Goal: Information Seeking & Learning: Learn about a topic

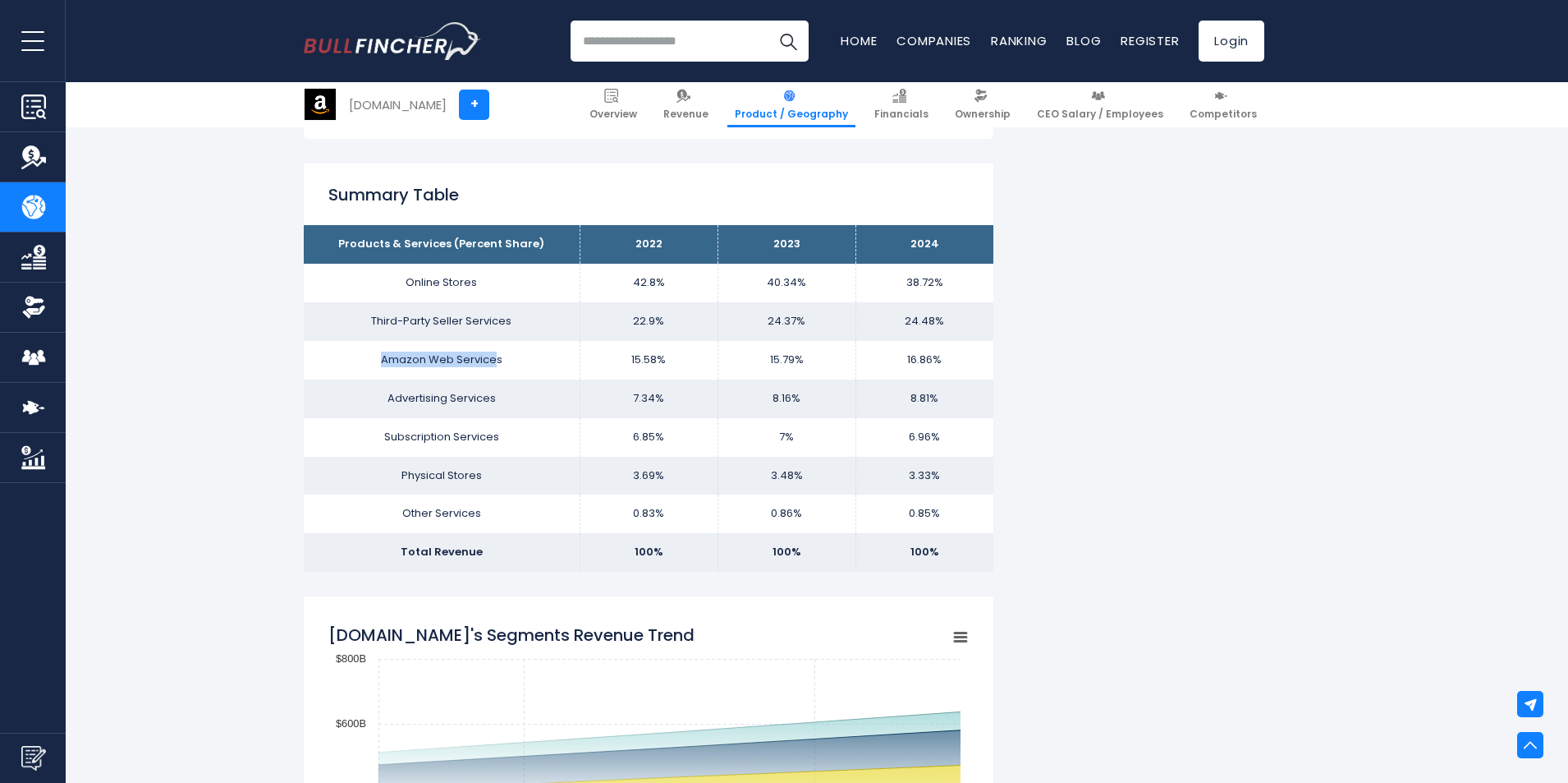
drag, startPoint x: 495, startPoint y: 356, endPoint x: 323, endPoint y: 356, distance: 172.0
click at [317, 354] on td "Amazon Web Services" at bounding box center [441, 360] width 276 height 39
click at [423, 367] on td "Amazon Web Services" at bounding box center [441, 360] width 276 height 39
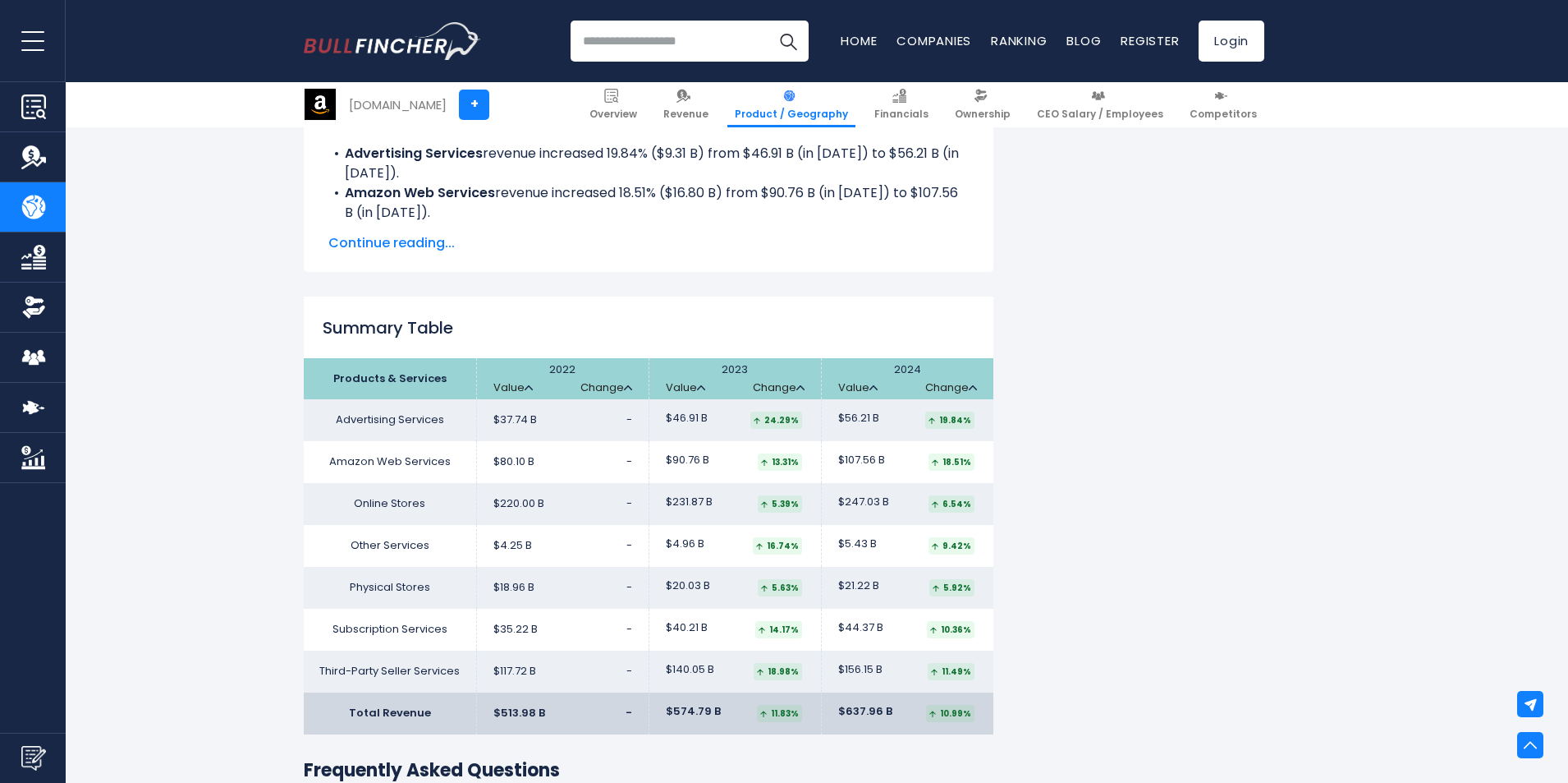
scroll to position [2628, 0]
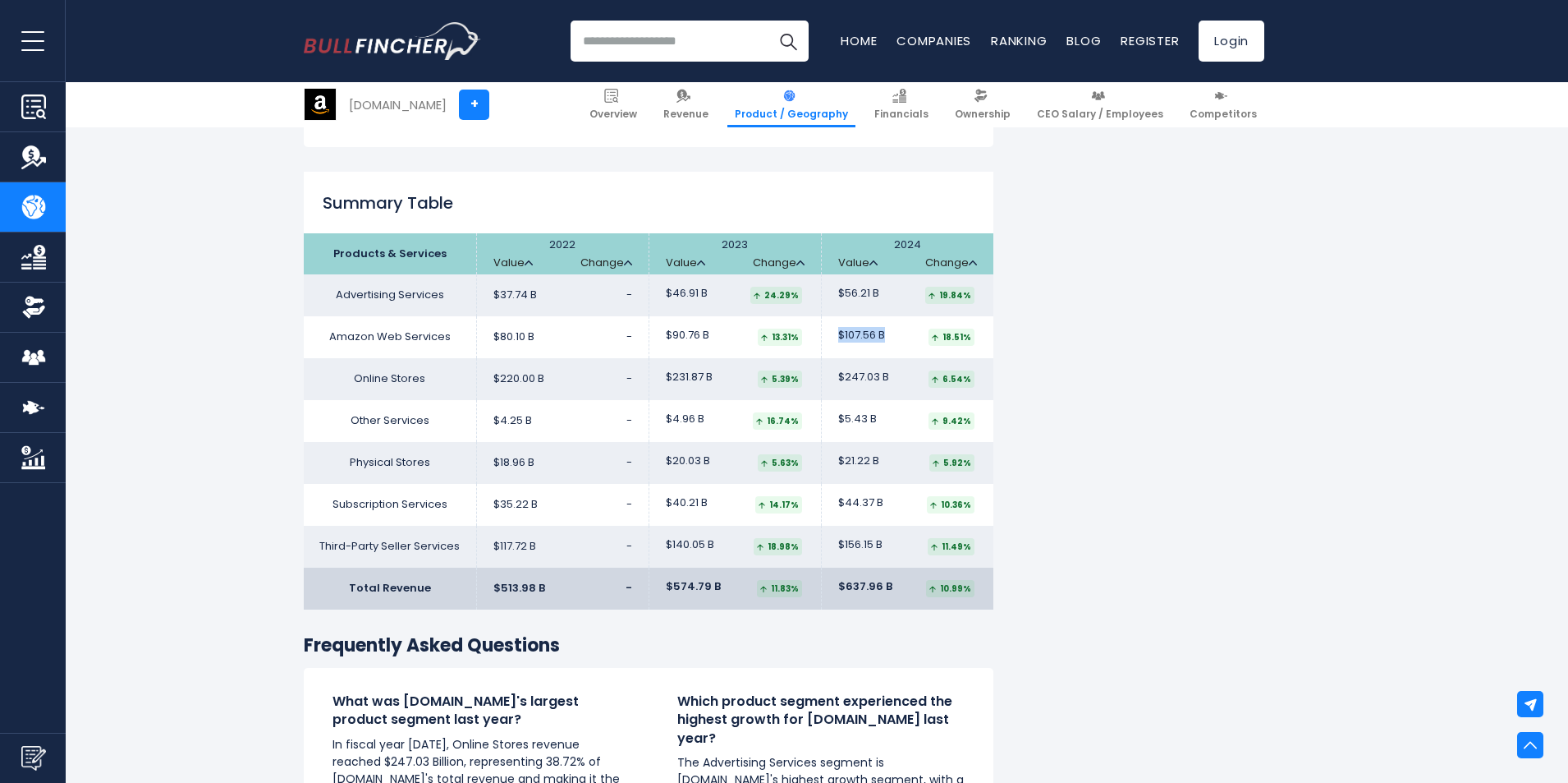
drag, startPoint x: 833, startPoint y: 339, endPoint x: 882, endPoint y: 333, distance: 49.4
click at [882, 333] on td "$107.56 B 18.51%" at bounding box center [908, 337] width 173 height 42
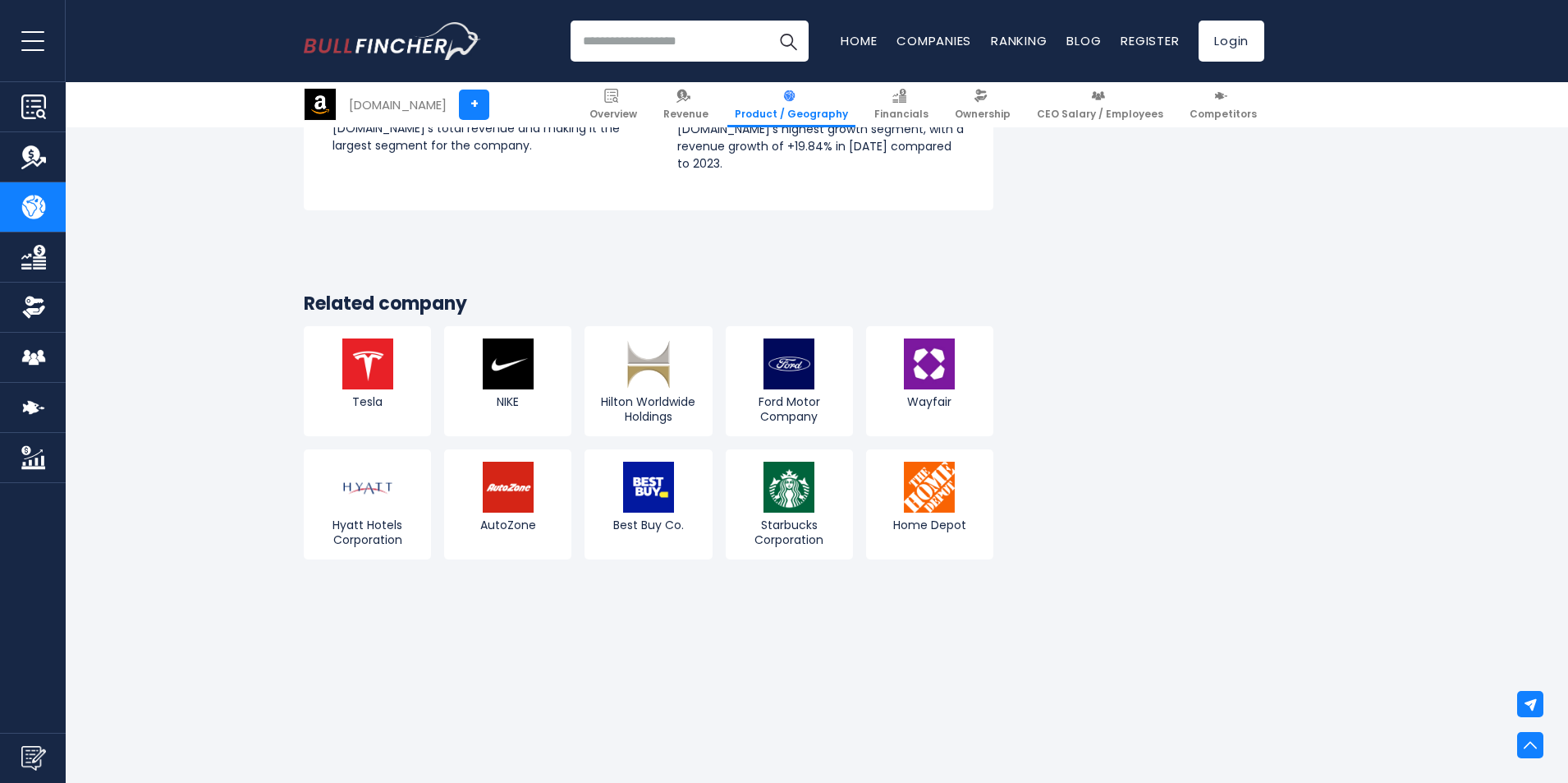
scroll to position [3285, 0]
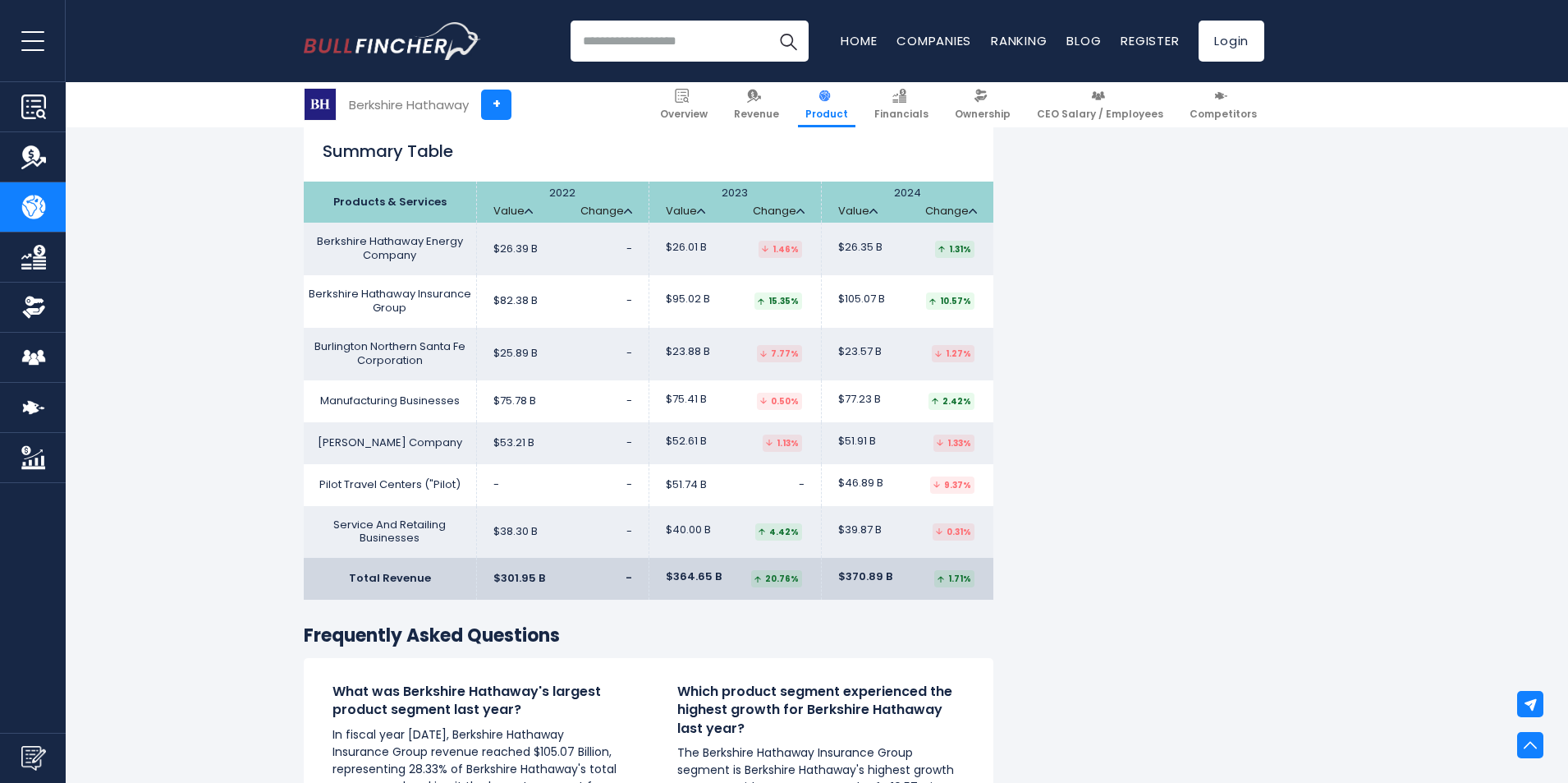
scroll to position [2710, 0]
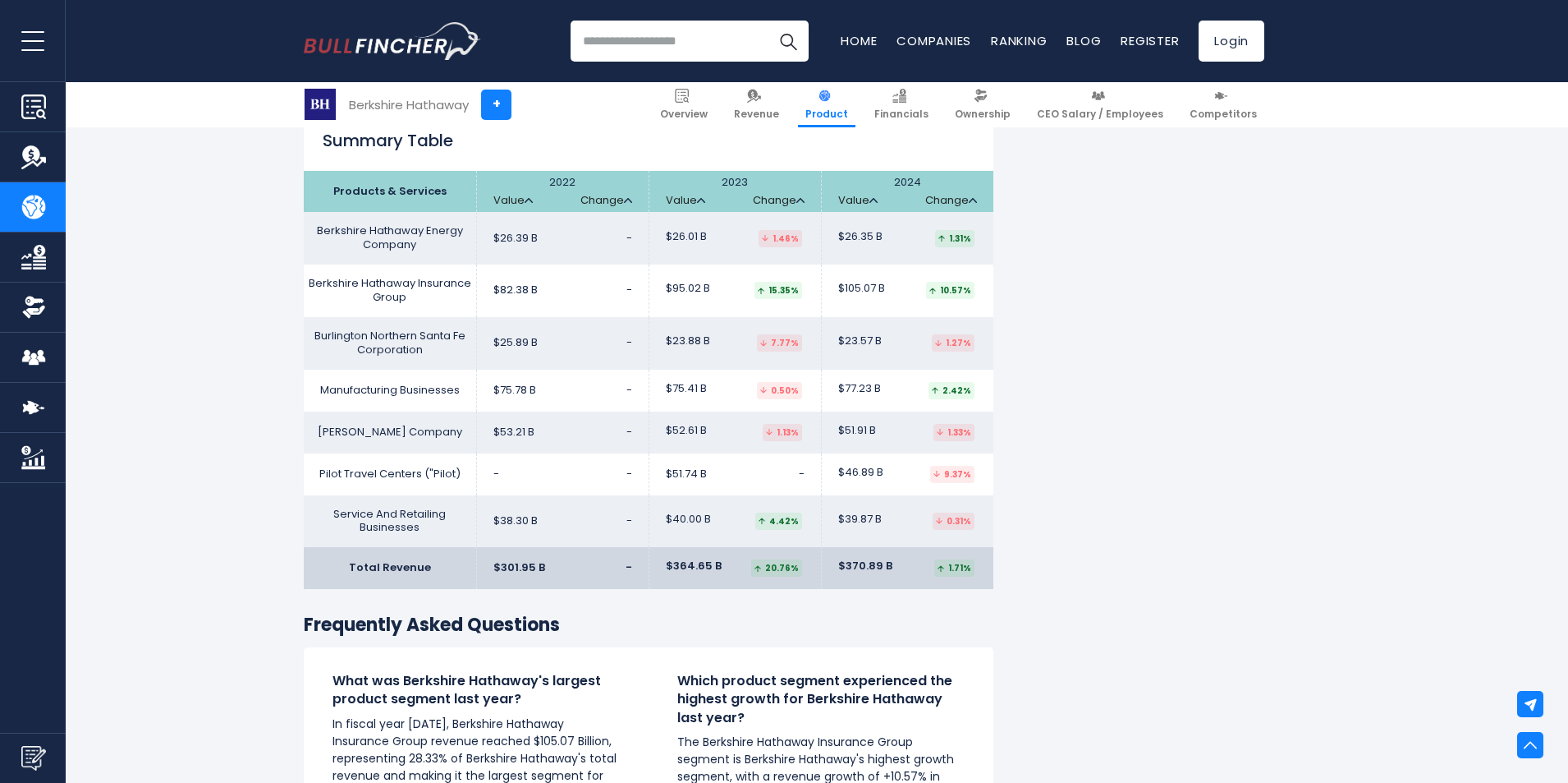
click at [332, 317] on td "Burlington Northern Santa Fe Corporation" at bounding box center [390, 343] width 173 height 53
drag, startPoint x: 332, startPoint y: 316, endPoint x: 459, endPoint y: 332, distance: 128.0
click at [459, 332] on td "Burlington Northern Santa Fe Corporation" at bounding box center [390, 343] width 173 height 53
click at [598, 337] on td "$25.89 B -" at bounding box center [562, 343] width 173 height 53
click at [349, 317] on td "Burlington Northern Santa Fe Corporation" at bounding box center [390, 343] width 173 height 53
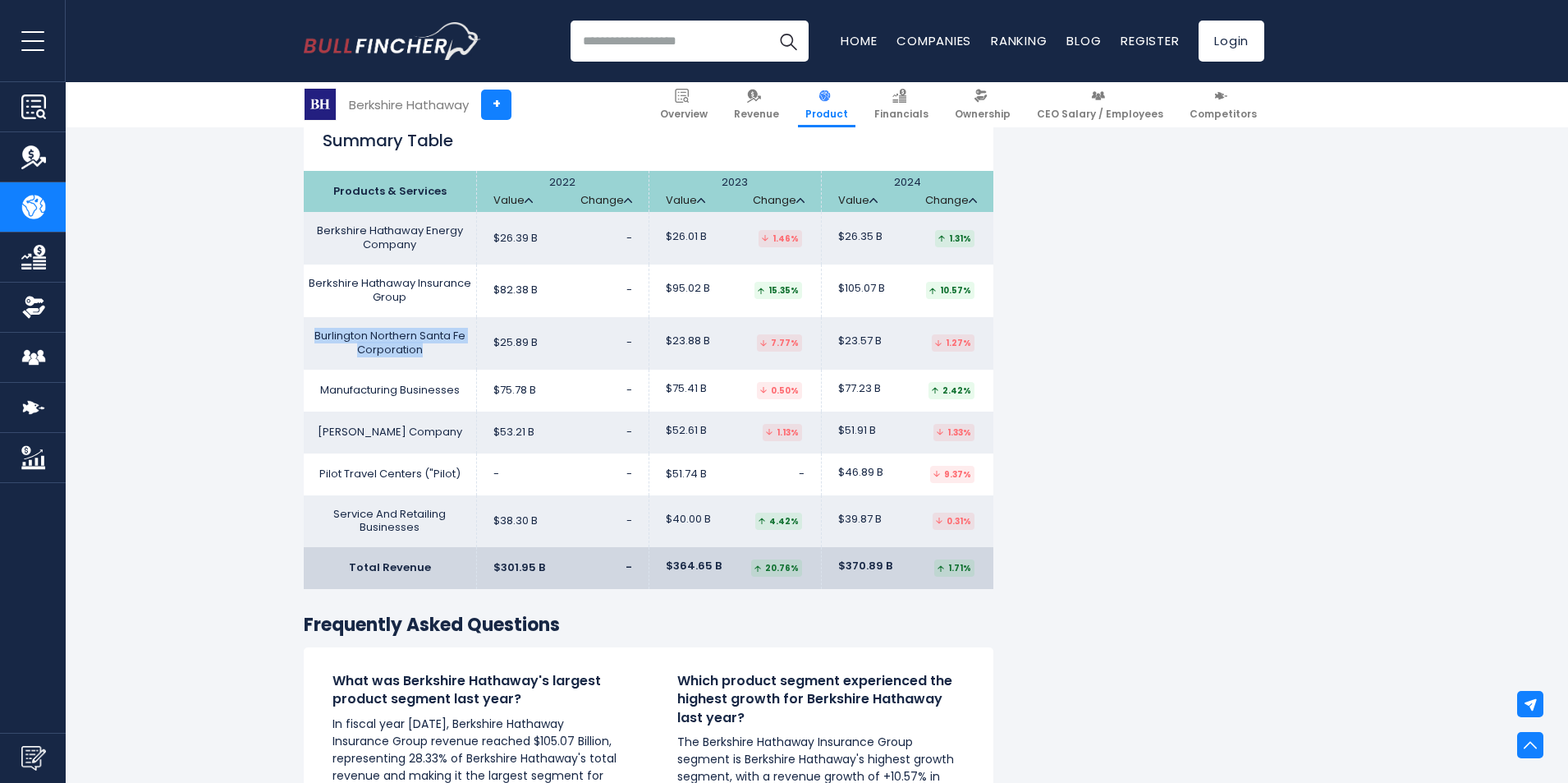
click at [412, 332] on td "Burlington Northern Santa Fe Corporation" at bounding box center [390, 343] width 173 height 53
drag, startPoint x: 412, startPoint y: 334, endPoint x: 323, endPoint y: 309, distance: 92.4
click at [323, 317] on td "Burlington Northern Santa Fe Corporation" at bounding box center [390, 343] width 173 height 53
drag, startPoint x: 323, startPoint y: 309, endPoint x: 428, endPoint y: 322, distance: 105.8
click at [428, 322] on td "Burlington Northern Santa Fe Corporation" at bounding box center [390, 343] width 173 height 53
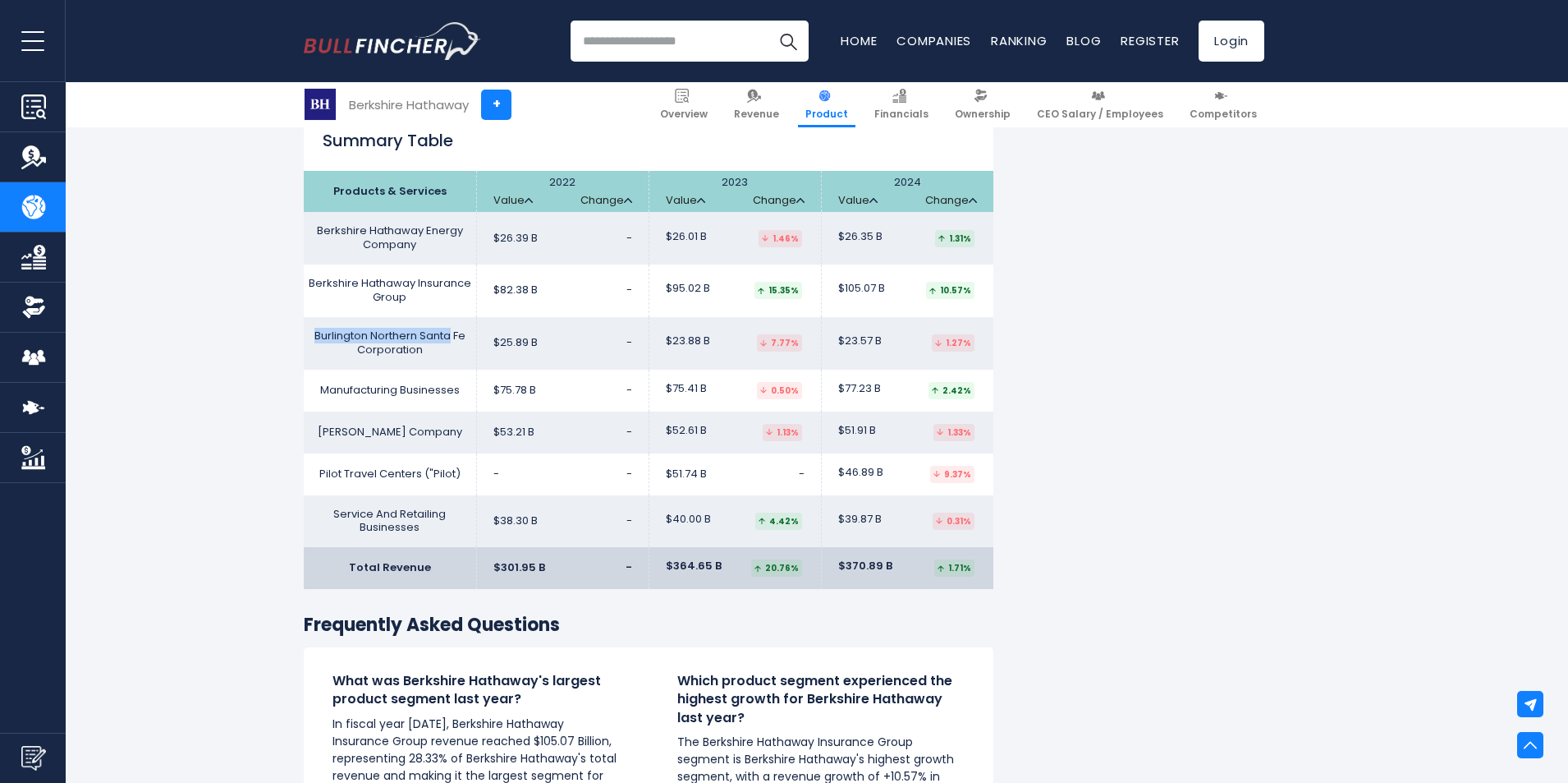
click at [347, 320] on td "Burlington Northern Santa Fe Corporation" at bounding box center [390, 343] width 173 height 53
drag, startPoint x: 347, startPoint y: 320, endPoint x: 415, endPoint y: 345, distance: 72.4
click at [415, 345] on td "Burlington Northern Santa Fe Corporation" at bounding box center [390, 343] width 173 height 53
click at [342, 335] on td "Burlington Northern Santa Fe Corporation" at bounding box center [390, 343] width 173 height 53
drag, startPoint x: 862, startPoint y: 446, endPoint x: 886, endPoint y: 444, distance: 24.1
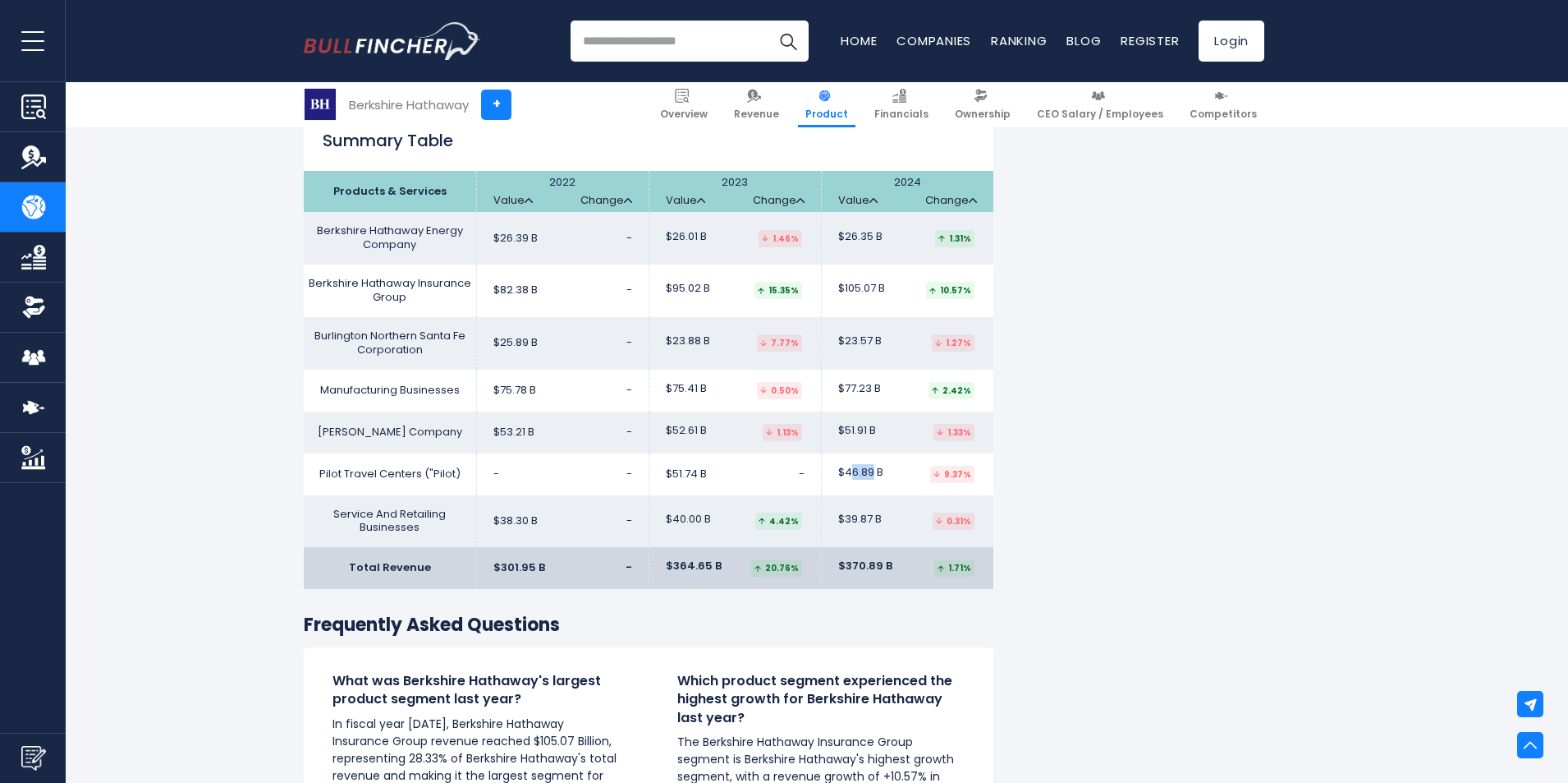
click at [885, 454] on td "$46.89 B 9.37%" at bounding box center [908, 474] width 173 height 42
click at [812, 454] on td "$51.74 B -" at bounding box center [735, 474] width 173 height 42
click at [317, 454] on td "Pilot Travel Centers ("Pilot)" at bounding box center [390, 474] width 173 height 42
drag, startPoint x: 317, startPoint y: 454, endPoint x: 417, endPoint y: 454, distance: 100.0
click at [417, 454] on td "Pilot Travel Centers ("Pilot)" at bounding box center [390, 474] width 173 height 42
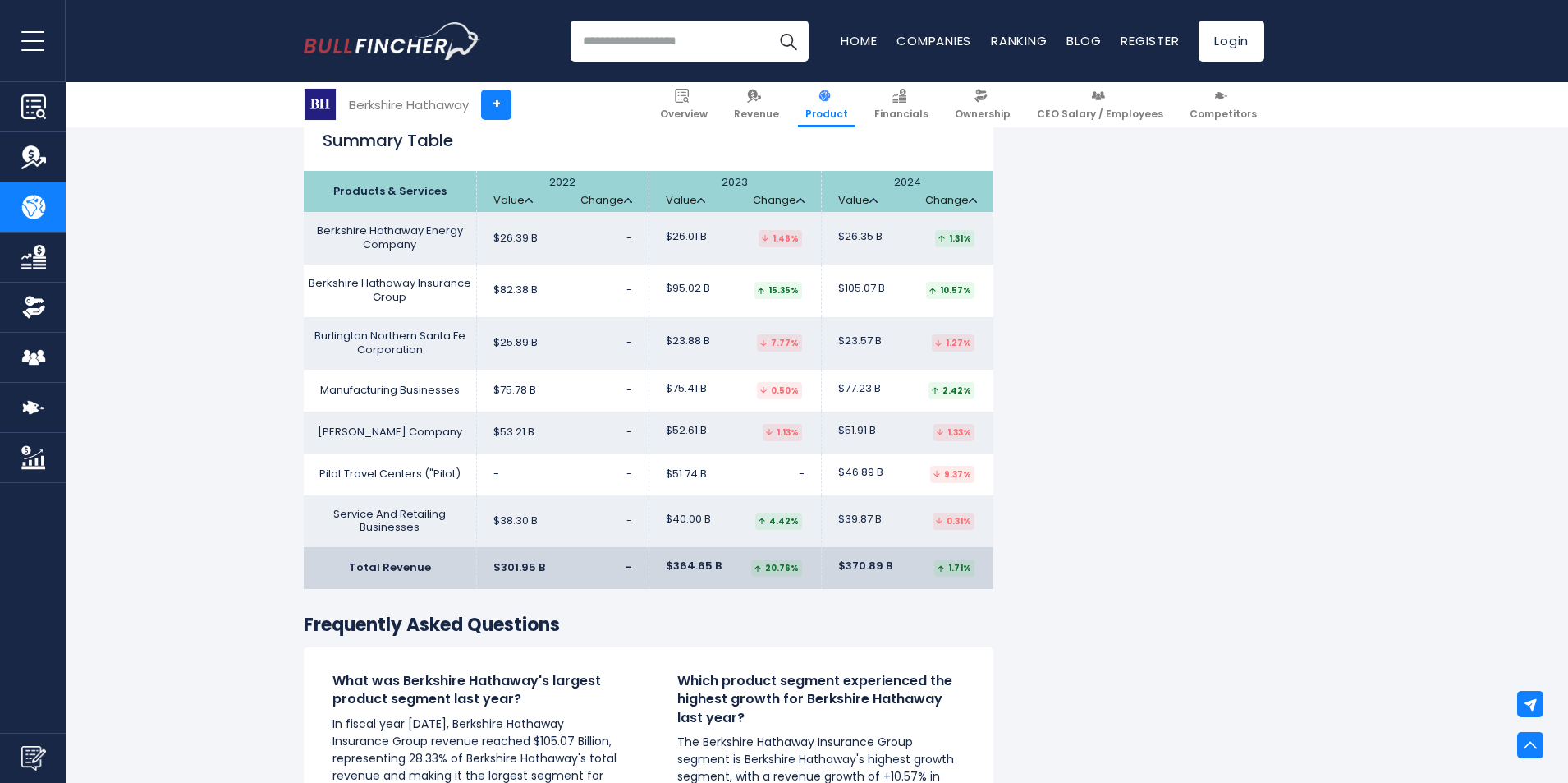
click at [439, 495] on td "Service And Retailing Businesses" at bounding box center [390, 521] width 173 height 53
